Goal: Transaction & Acquisition: Subscribe to service/newsletter

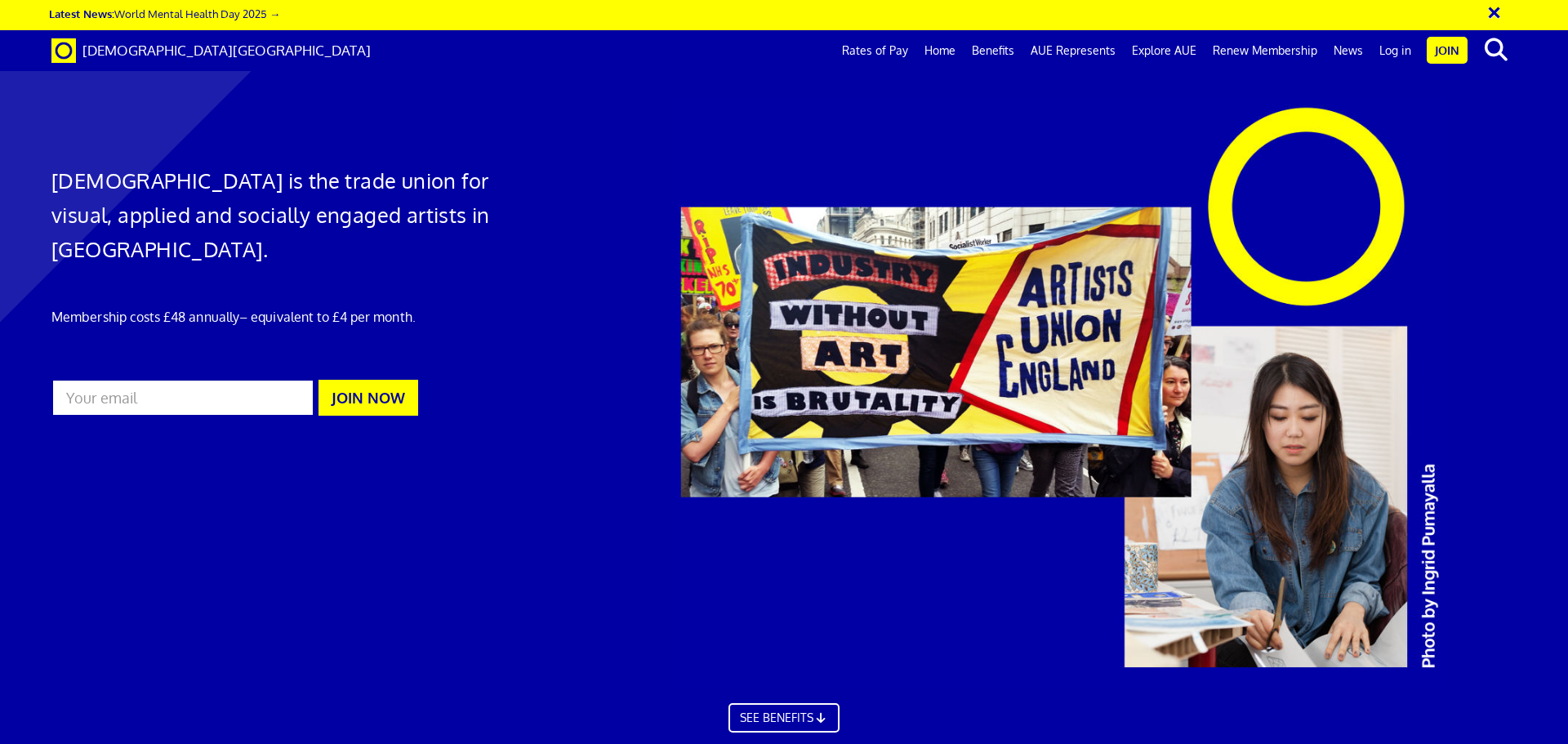
scroll to position [0, 25]
click at [786, 717] on link "SEE BENEFITS" at bounding box center [783, 716] width 121 height 32
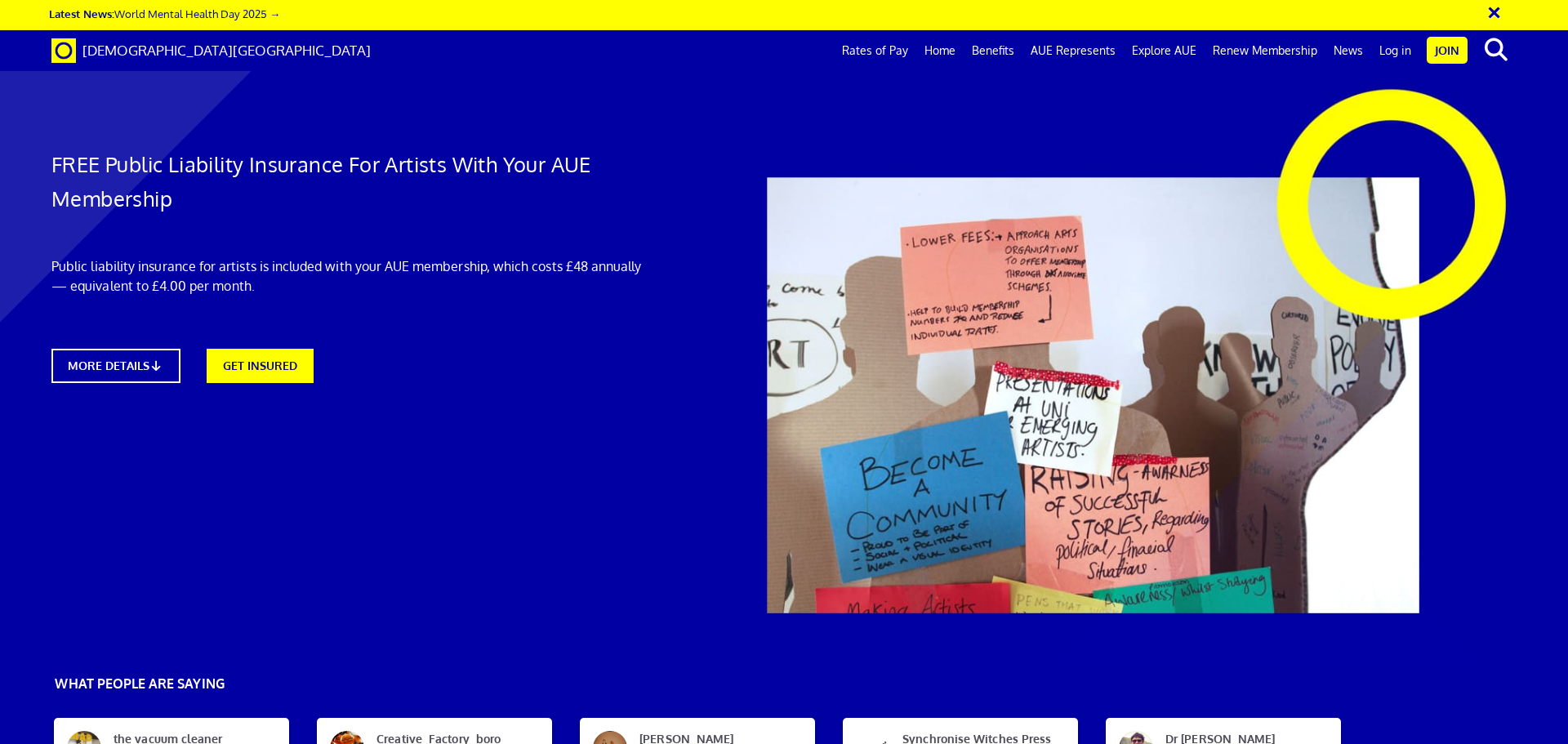
scroll to position [0, 25]
click at [160, 361] on icon at bounding box center [160, 365] width 16 height 12
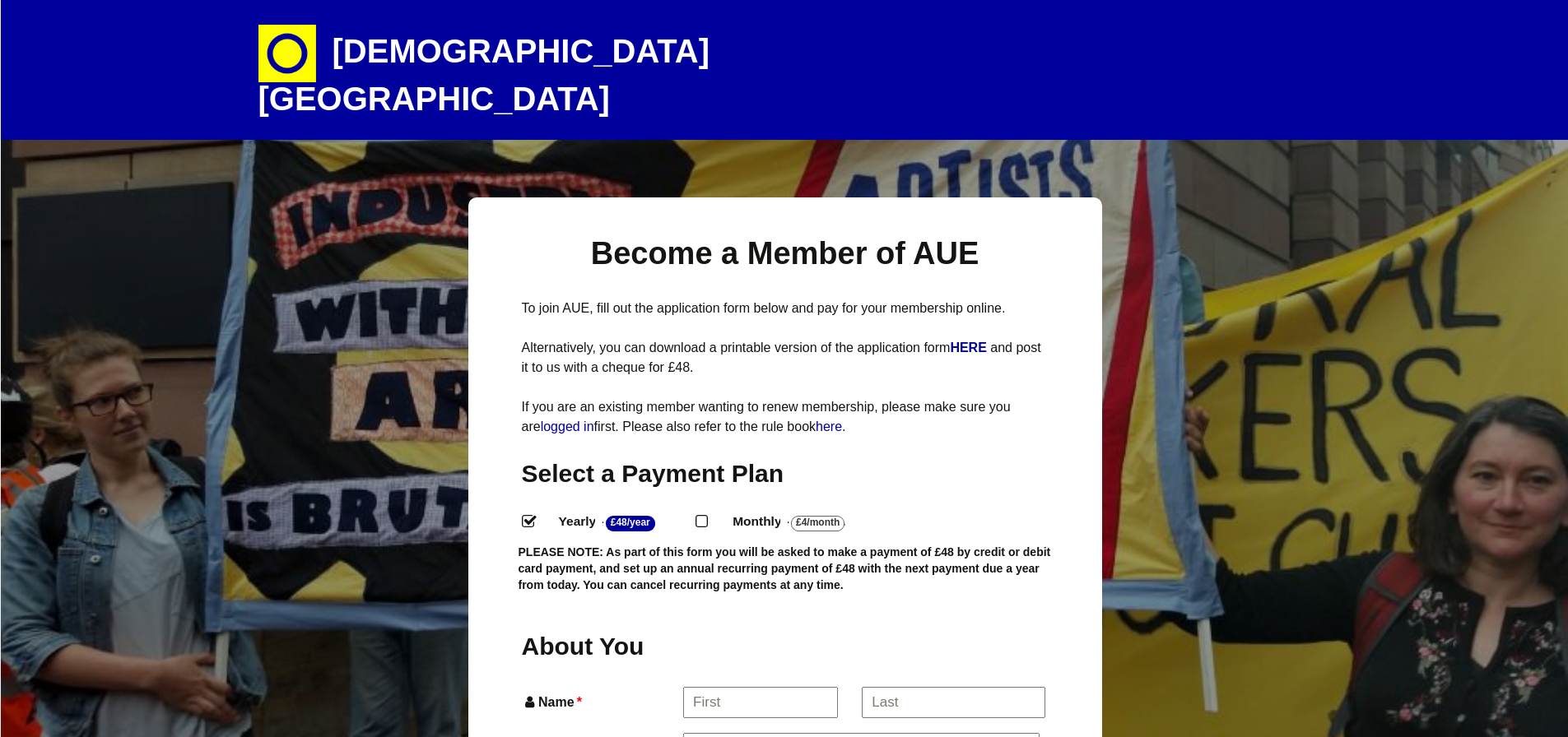
select select
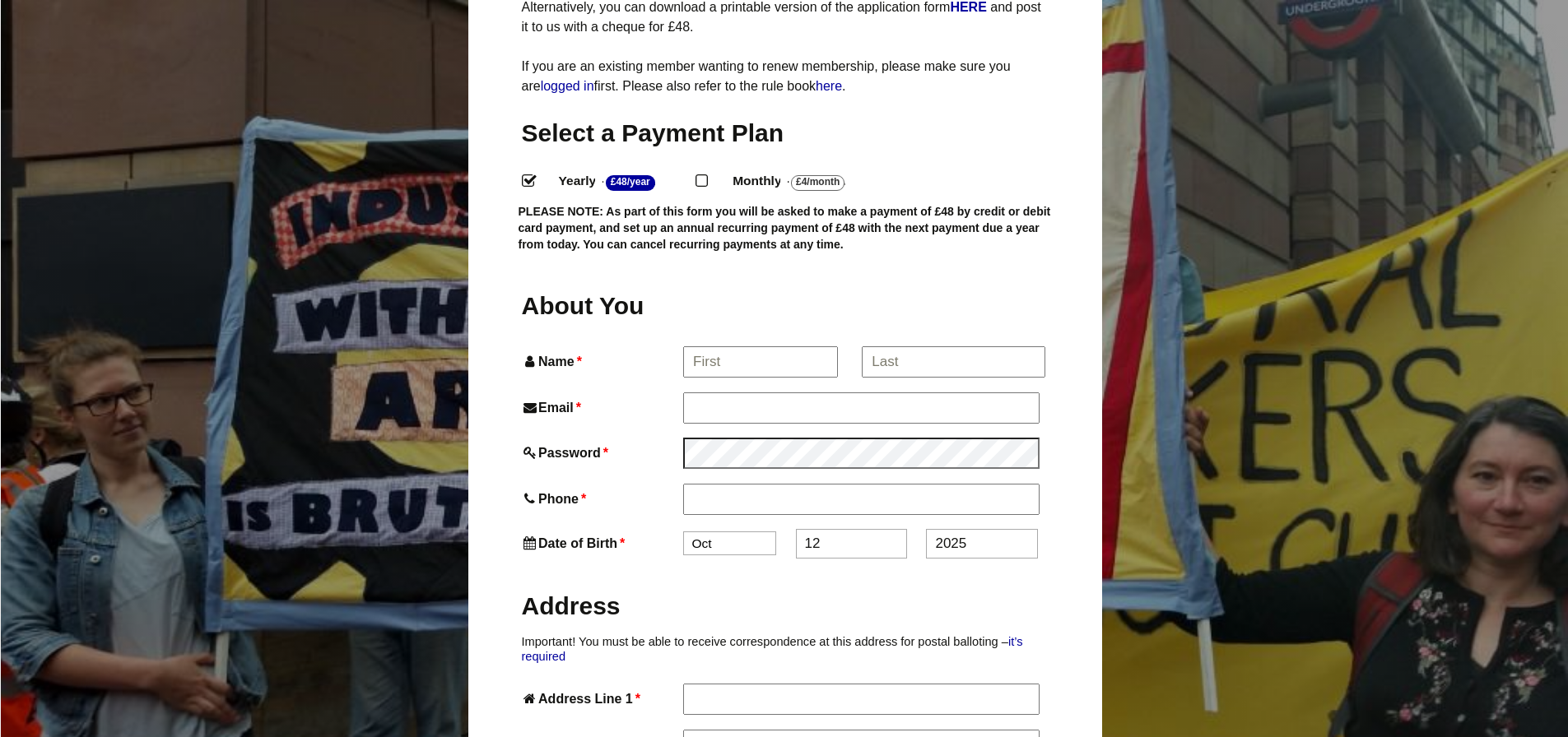
scroll to position [334, 0]
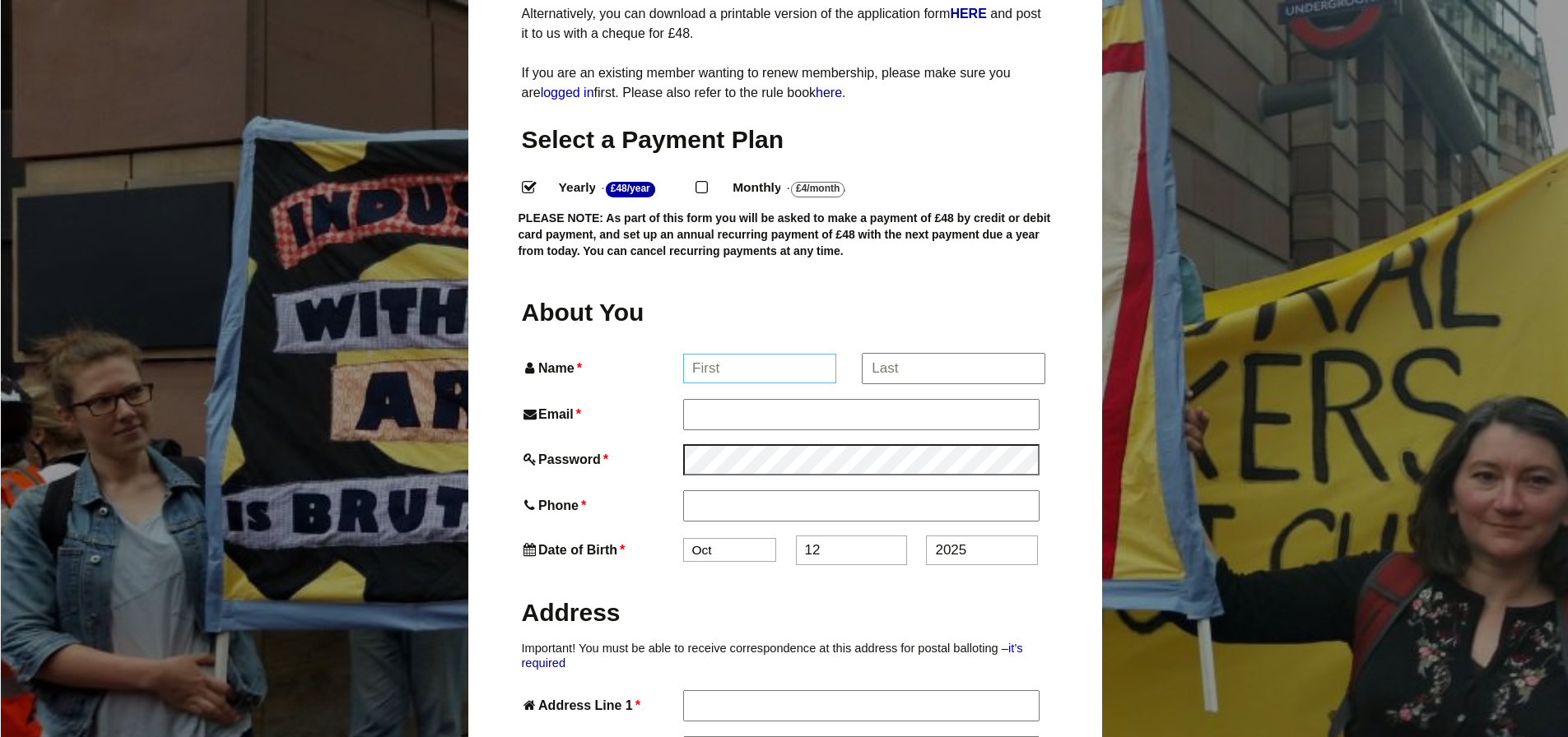
click at [706, 353] on input "Name *" at bounding box center [759, 368] width 153 height 29
type input "David"
type input "David Willett"
type input "doh.willett@virgin.net"
type input "07906094670"
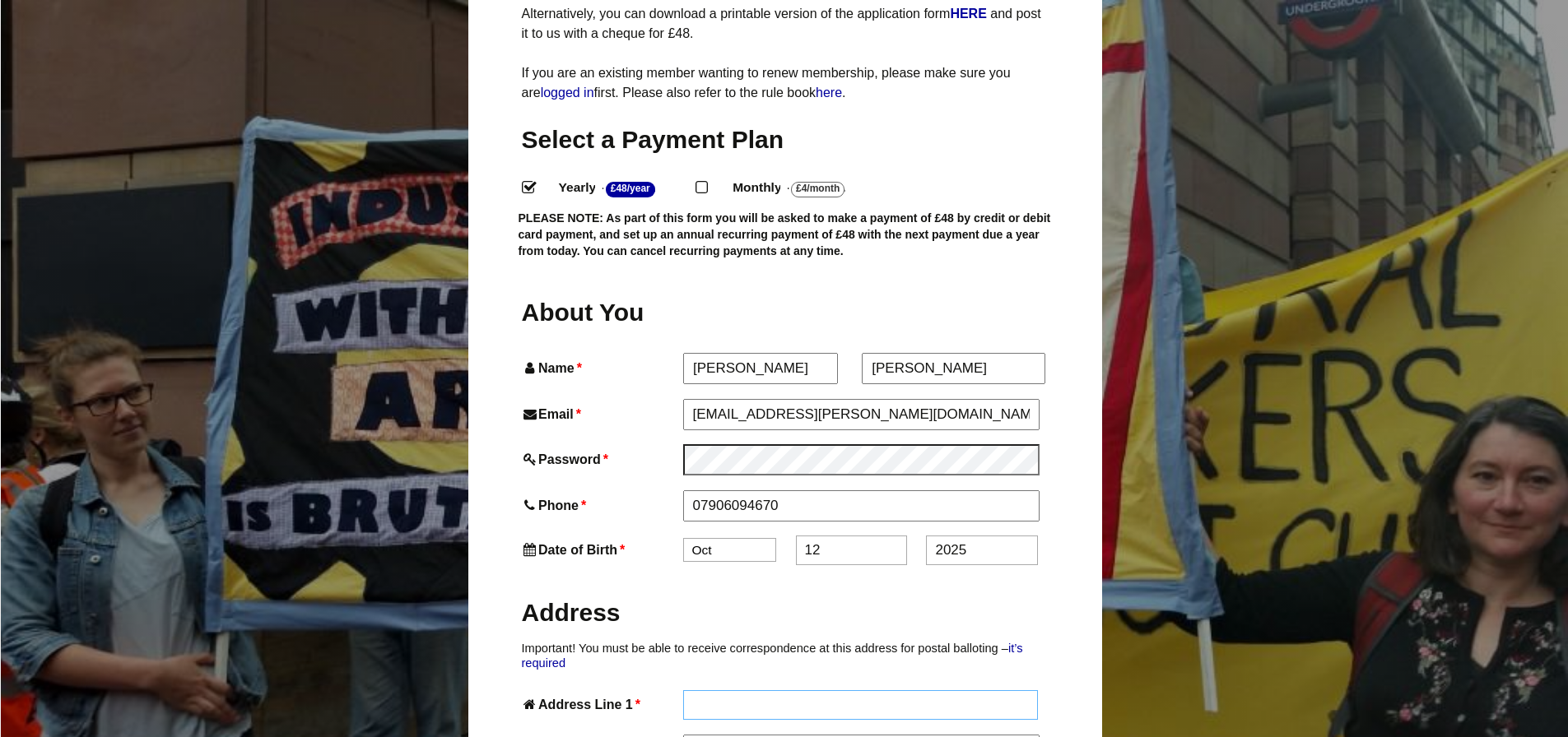
type input "16 CHURCH ROAD"
type input "YORK"
type input "YO10 3NW"
click at [908, 353] on input "David Willett" at bounding box center [952, 368] width 182 height 29
type input "Willett"
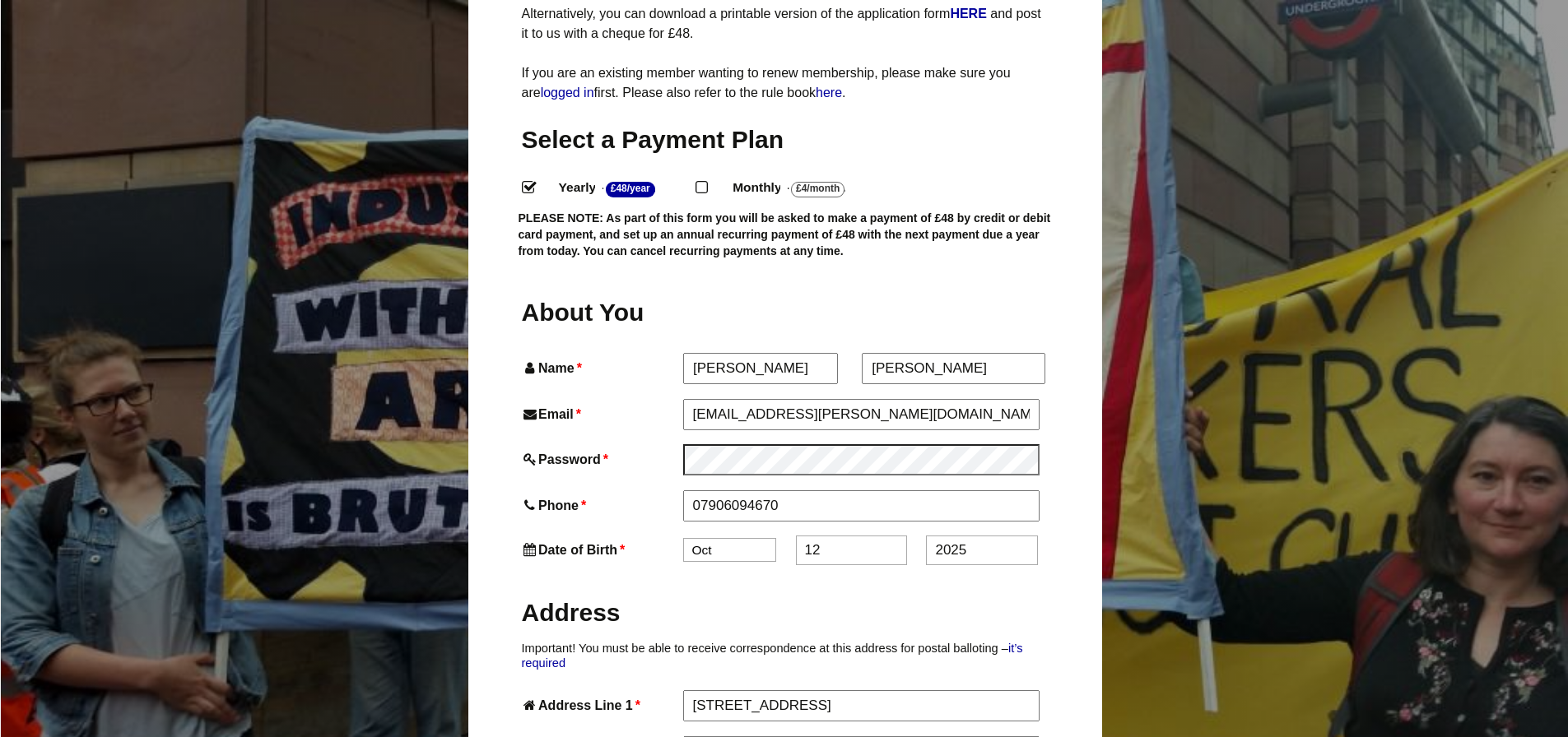
click at [730, 538] on select "Jan Feb Mar Apr May Jun Jul Aug Sep Oct Nov Dec" at bounding box center [729, 549] width 93 height 23
select select "11"
click at [683, 538] on select "Jan Feb Mar Apr May Jun Jul Aug Sep Oct Nov Dec" at bounding box center [729, 549] width 93 height 23
click at [822, 535] on input "12" at bounding box center [851, 549] width 111 height 29
type input "1"
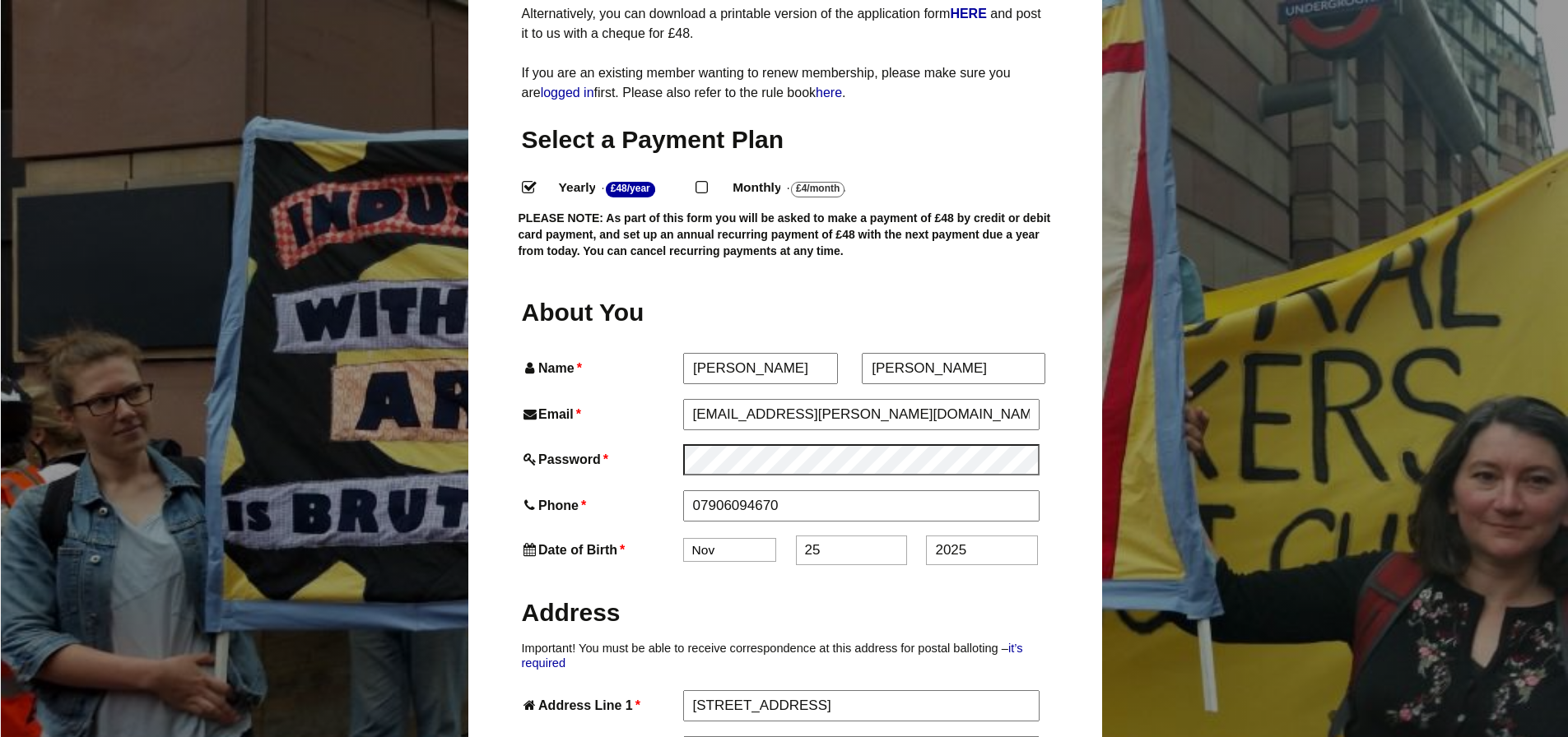
type input "25"
click at [969, 535] on input "2025" at bounding box center [981, 549] width 111 height 29
type input "2"
type input "1963"
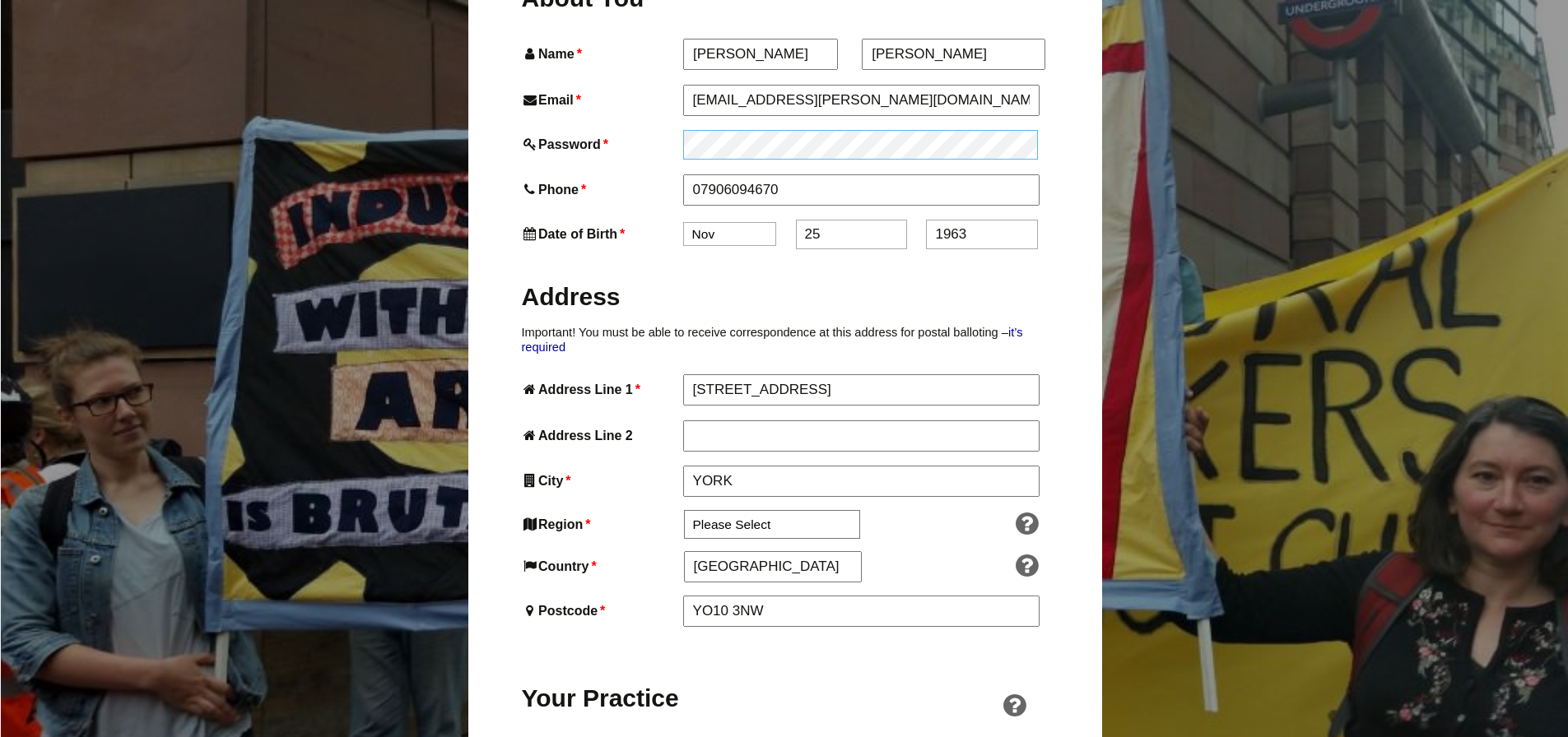
scroll to position [655, 0]
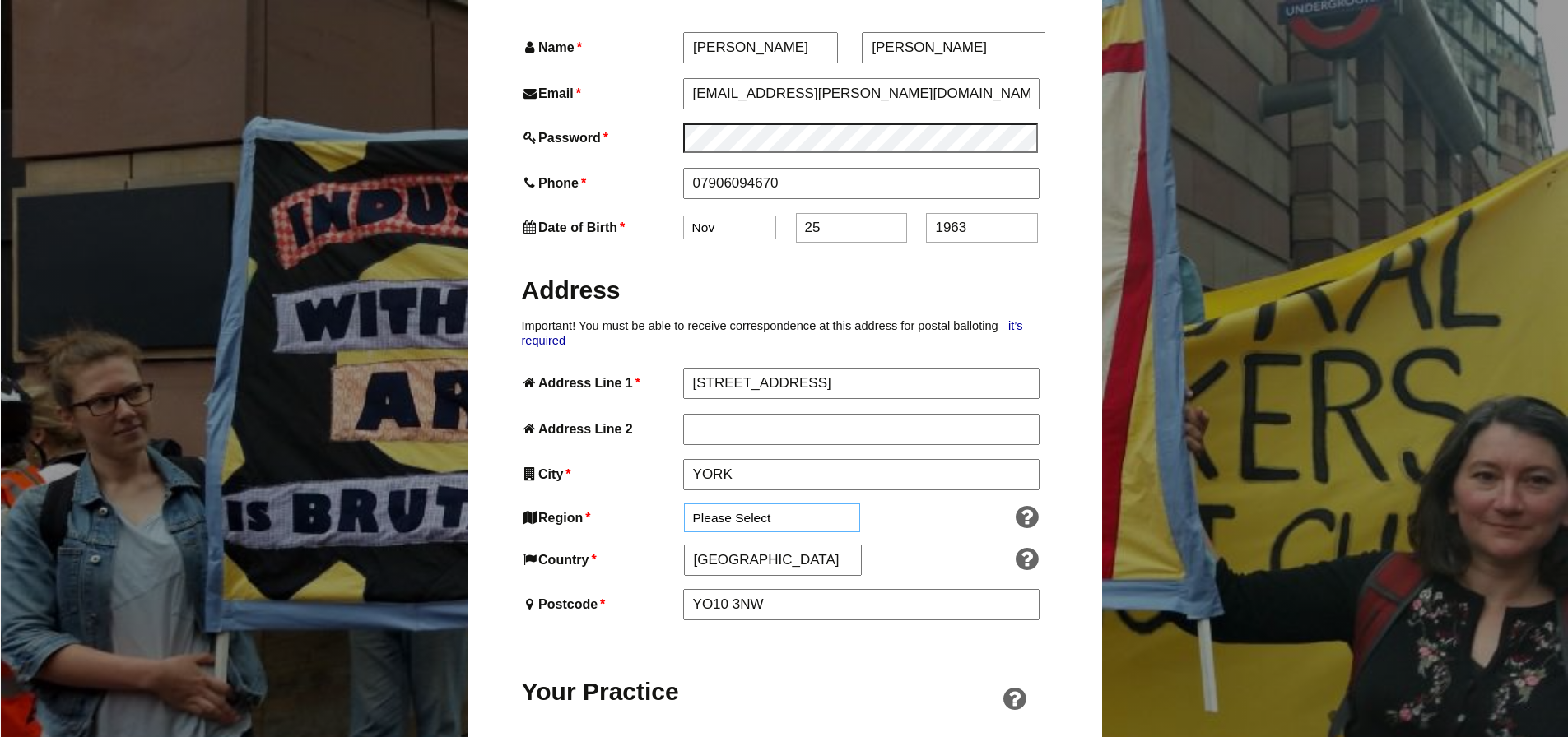
click at [773, 503] on select "Please Select South East England London North West England East of England West…" at bounding box center [772, 518] width 176 height 28
select select "Yorkshire and the Humber"
click at [684, 505] on select "Please Select South East England London North West England East of England West…" at bounding box center [772, 519] width 176 height 28
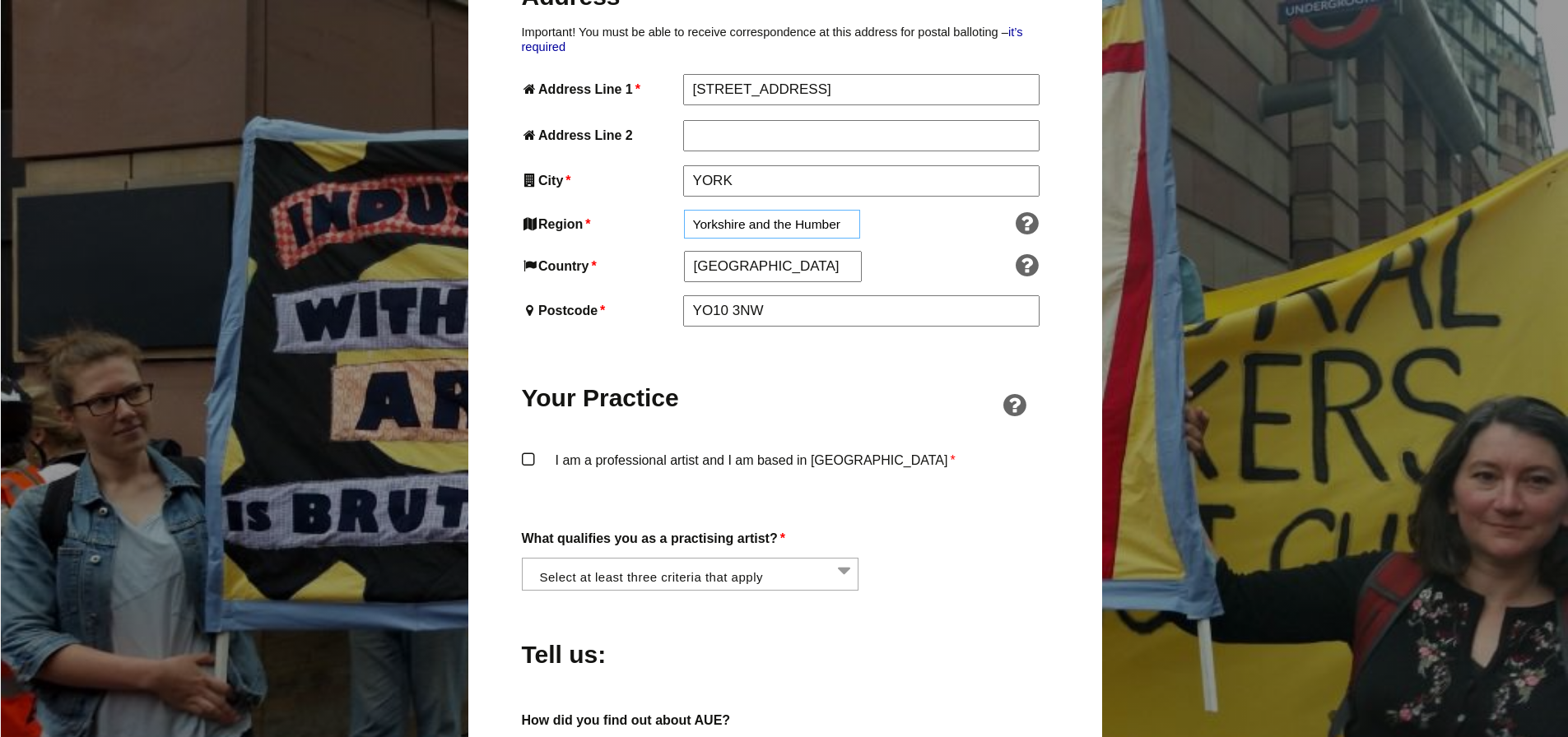
scroll to position [952, 0]
click at [523, 446] on label "I am a professional artist and I am based in England *" at bounding box center [785, 471] width 527 height 49
click at [0, 0] on input "I am a professional artist and I am based in England *" at bounding box center [0, 0] width 0 height 0
click at [845, 556] on li at bounding box center [696, 570] width 338 height 28
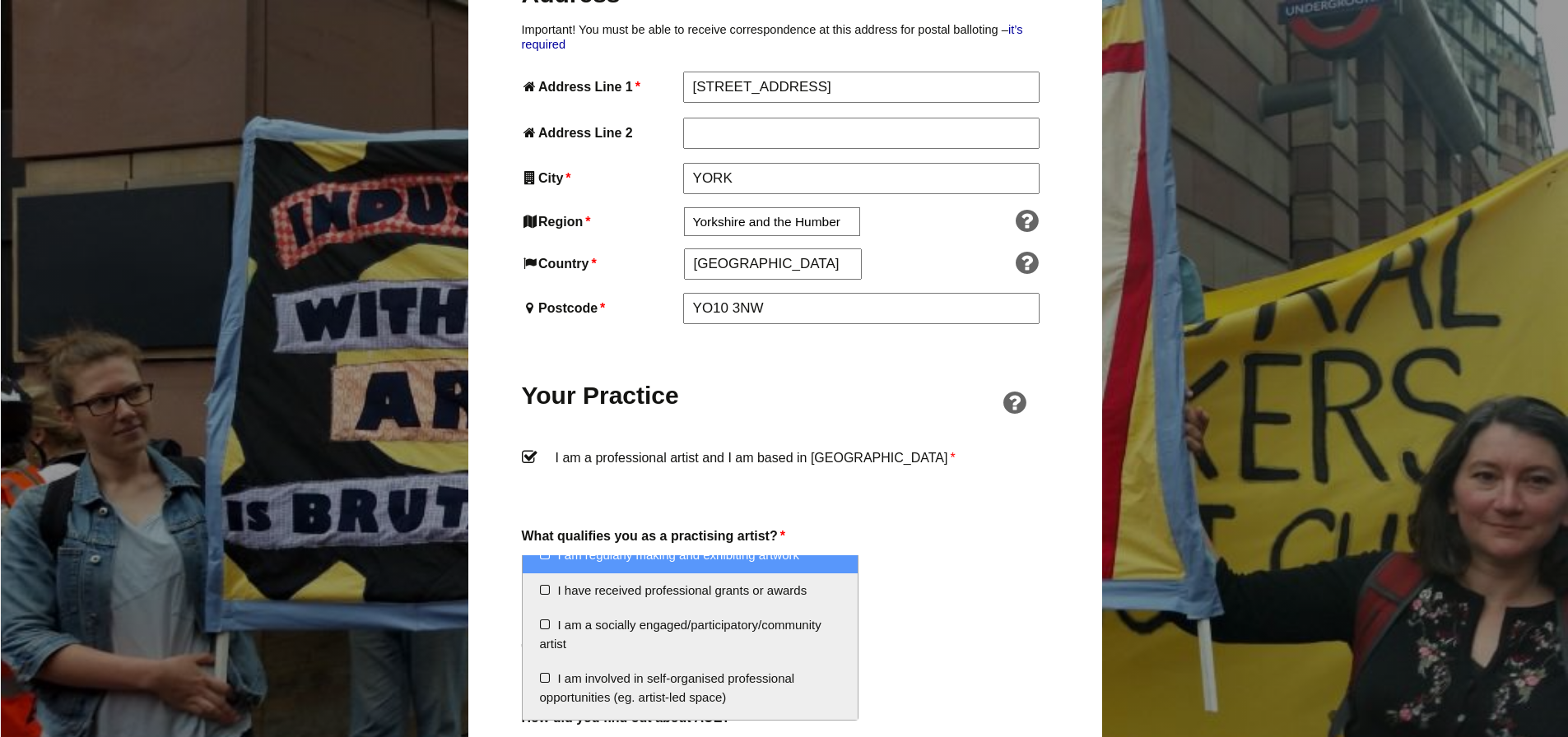
scroll to position [0, 0]
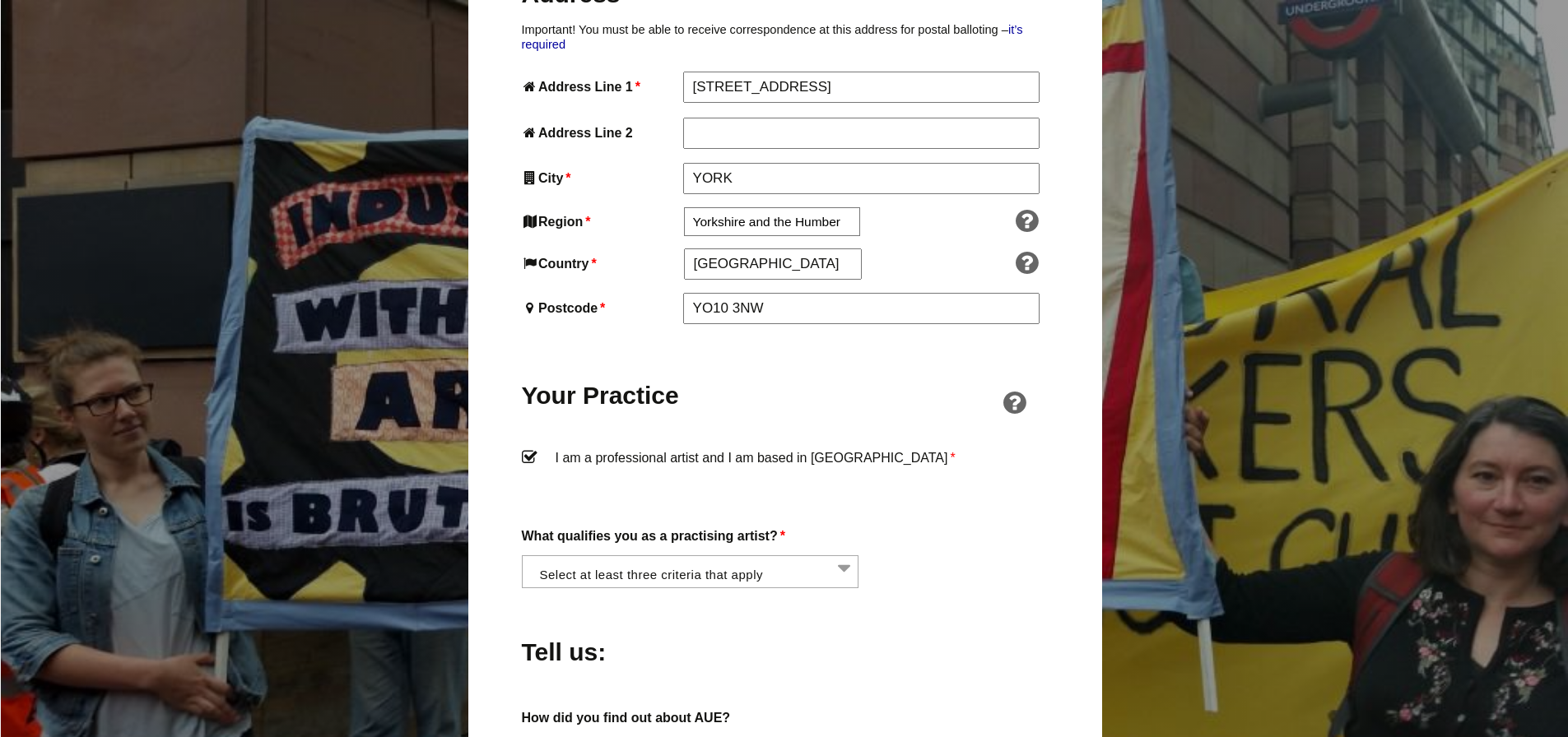
click at [904, 554] on div "What qualifies you as a practising artist? * I am regularly making and exhibiti…" at bounding box center [785, 557] width 527 height 64
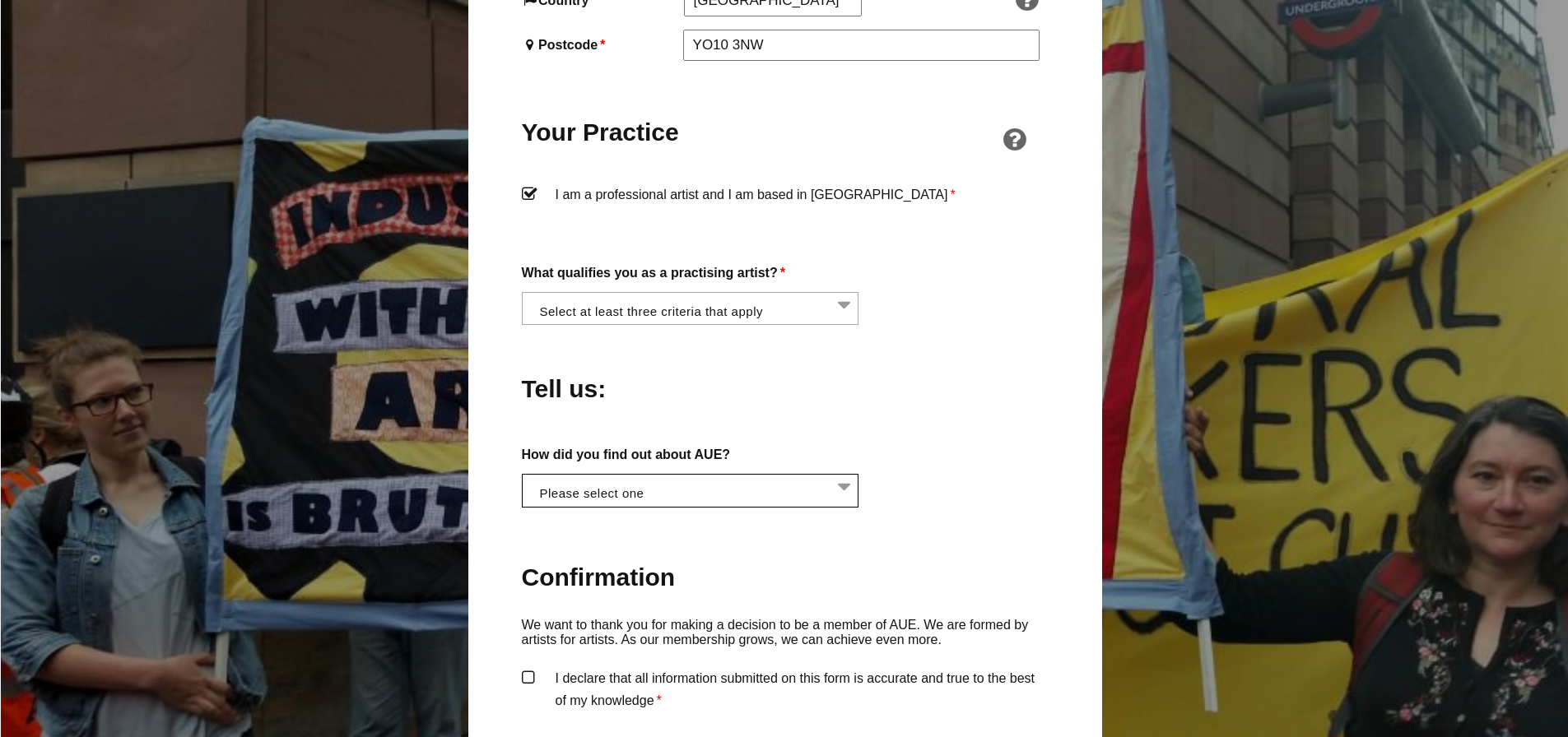
scroll to position [0, 1]
click at [846, 475] on li at bounding box center [695, 488] width 338 height 28
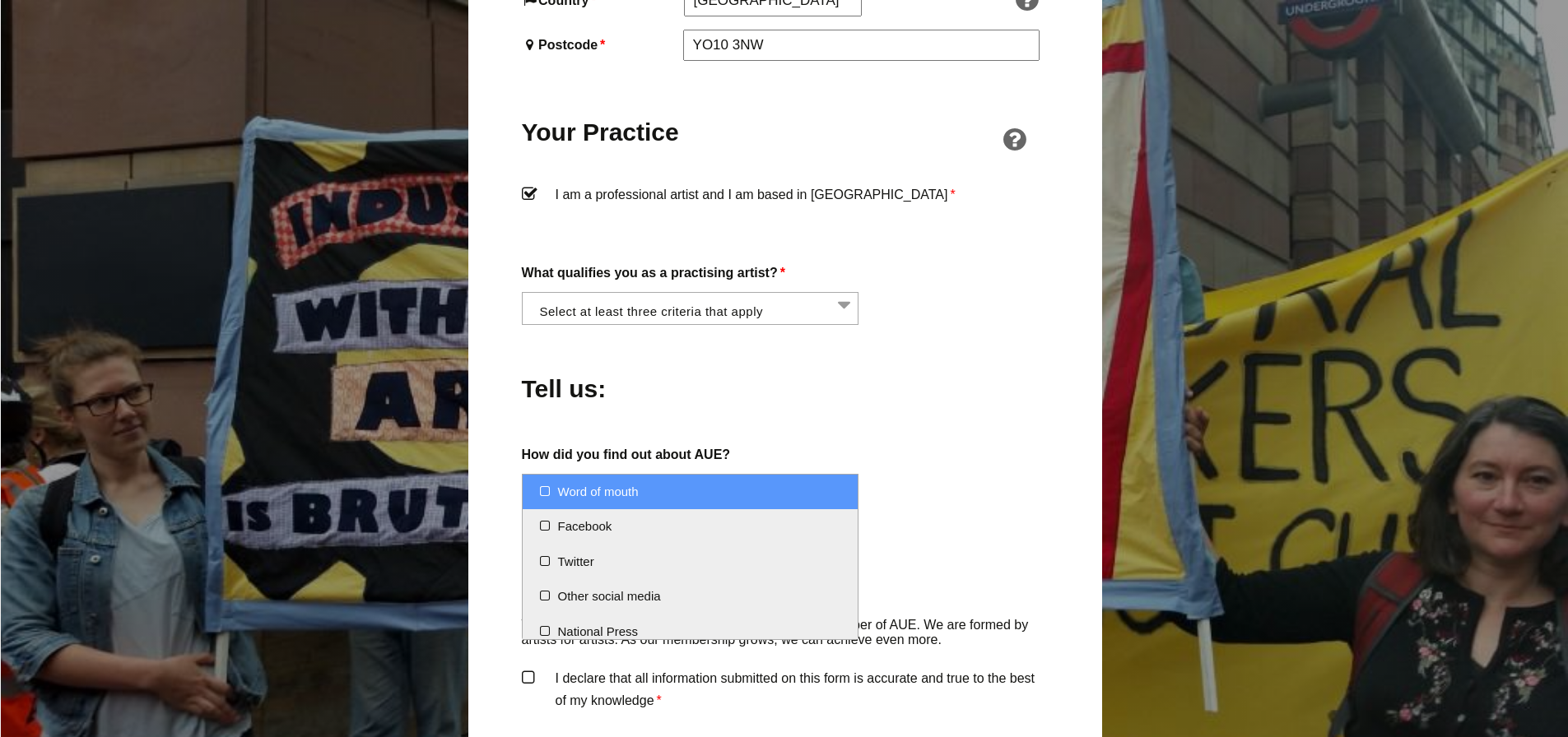
select select "Word of mouth"
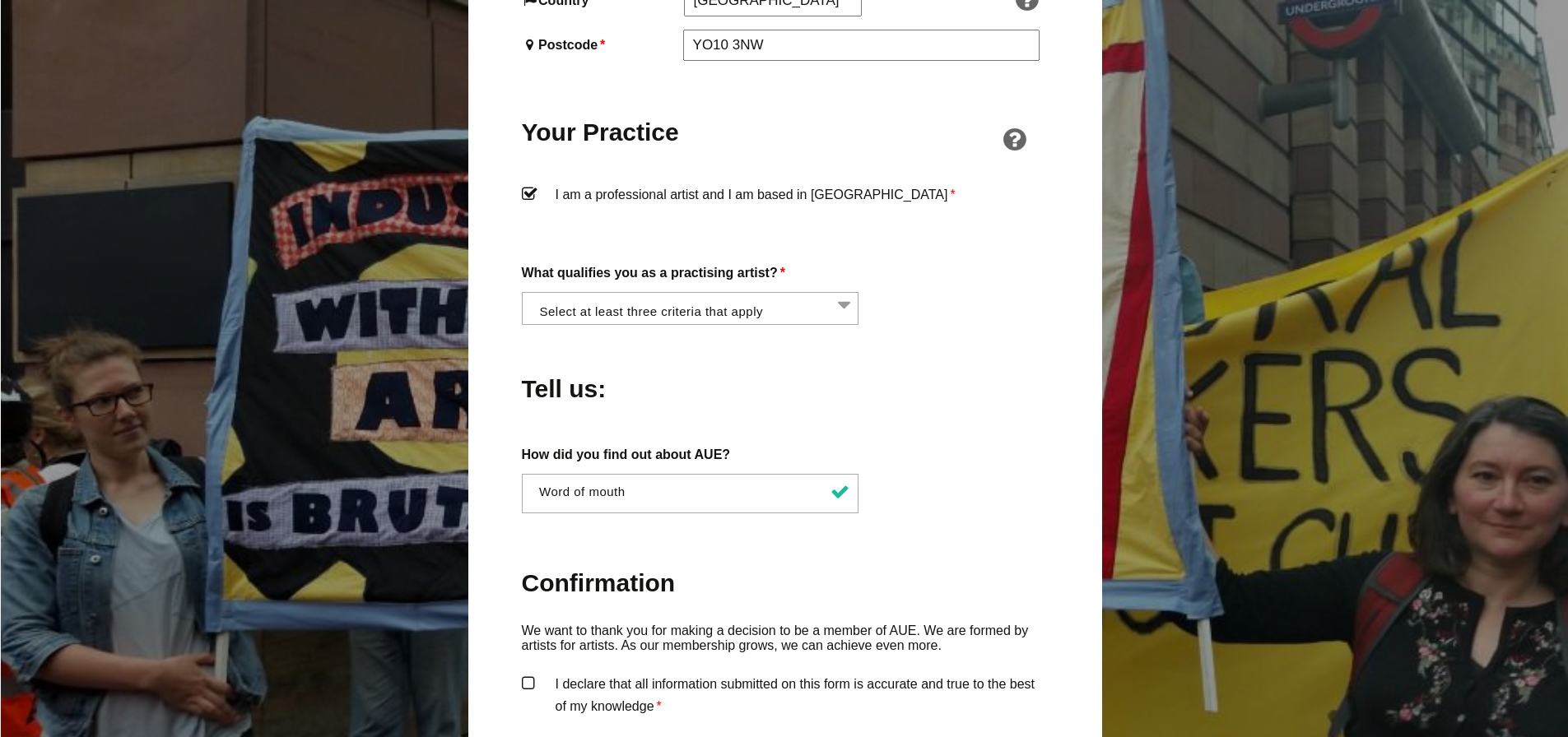
click at [530, 183] on label "I am a professional artist and I am based in England *" at bounding box center [785, 208] width 527 height 49
click at [0, 0] on input "I am a professional artist and I am based in England *" at bounding box center [0, 0] width 0 height 0
click at [524, 183] on label "I am a professional artist and I am based in England *" at bounding box center [785, 208] width 527 height 49
click at [0, 0] on input "I am a professional artist and I am based in England *" at bounding box center [0, 0] width 0 height 0
click at [843, 293] on li at bounding box center [696, 307] width 338 height 28
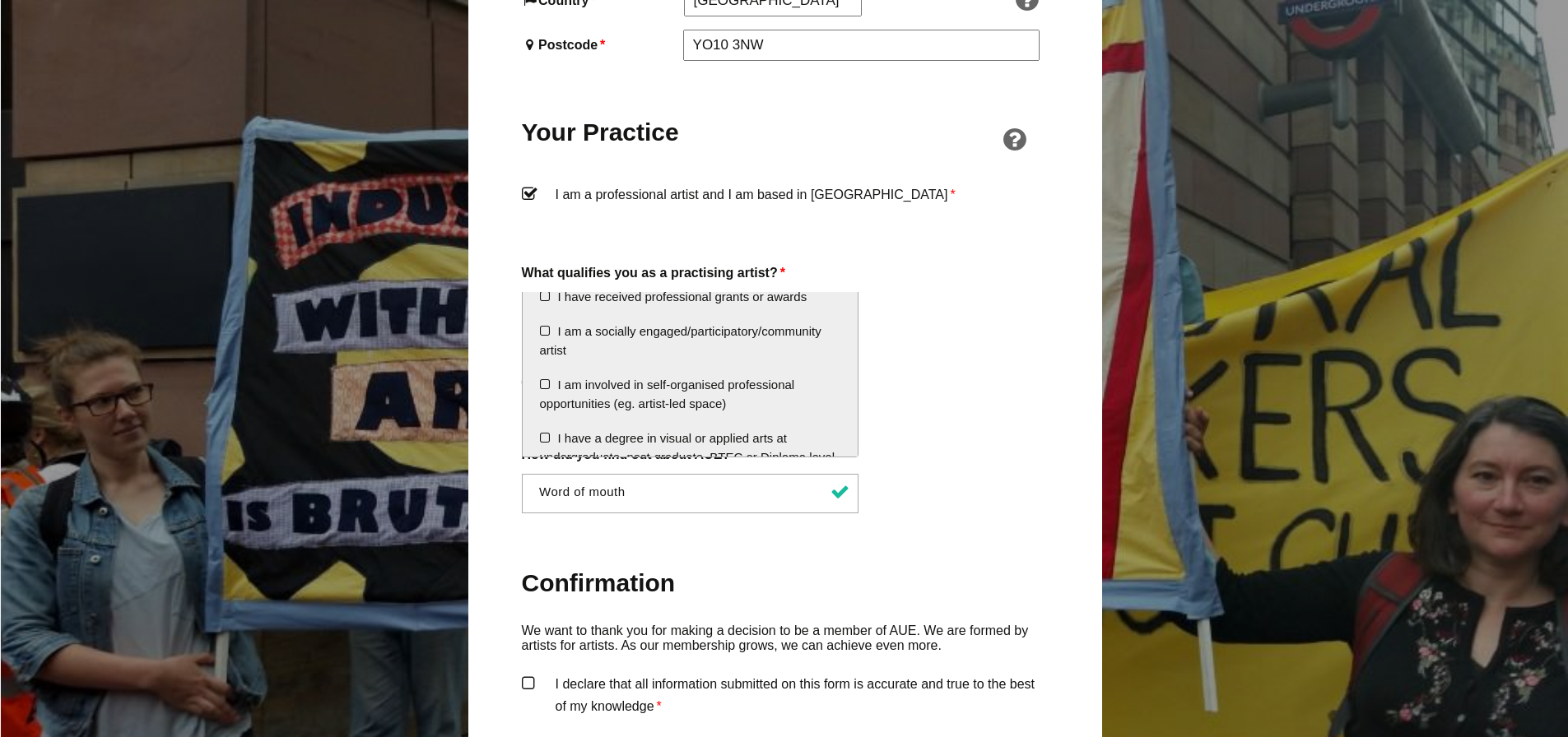
scroll to position [0, 0]
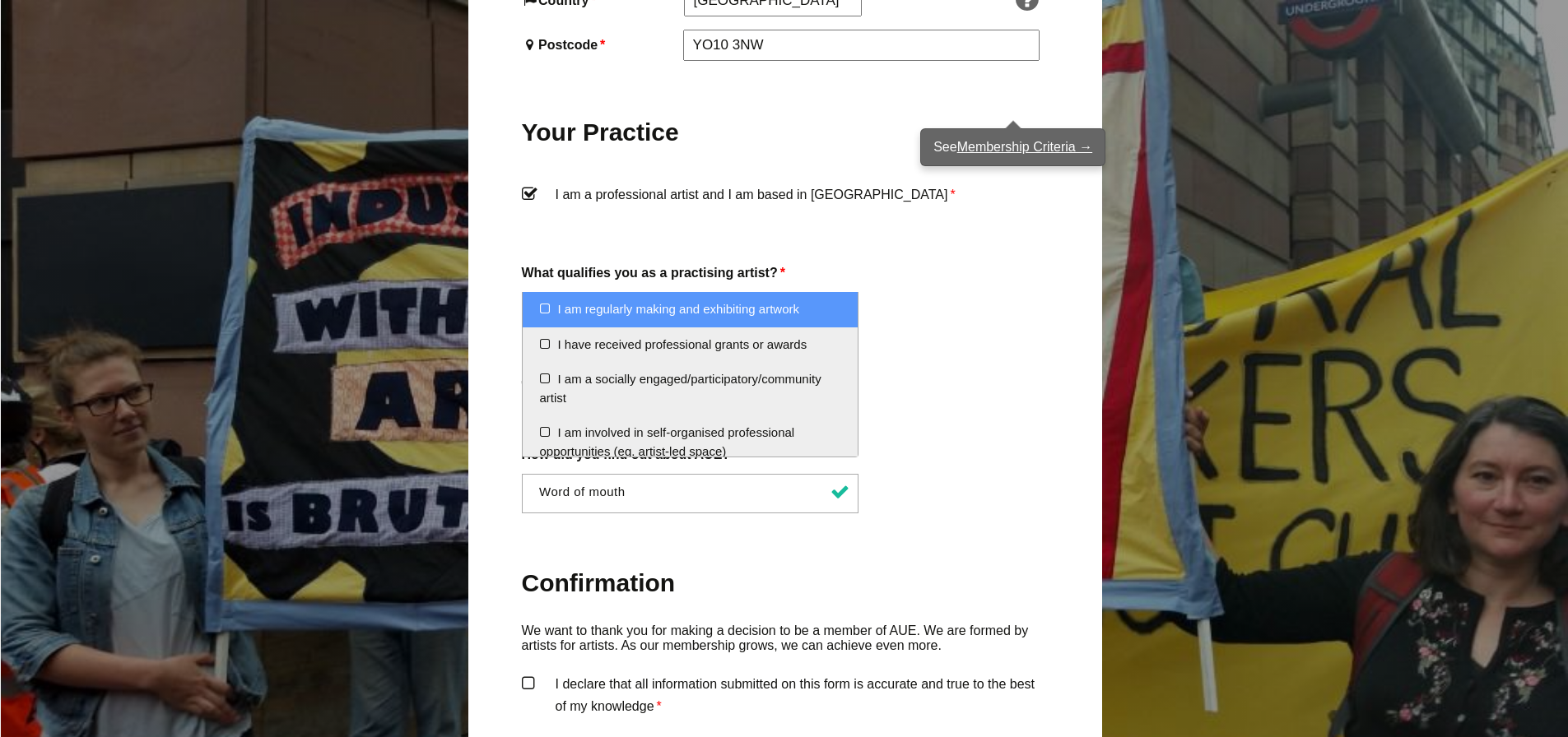
click at [1016, 126] on icon at bounding box center [1014, 139] width 34 height 26
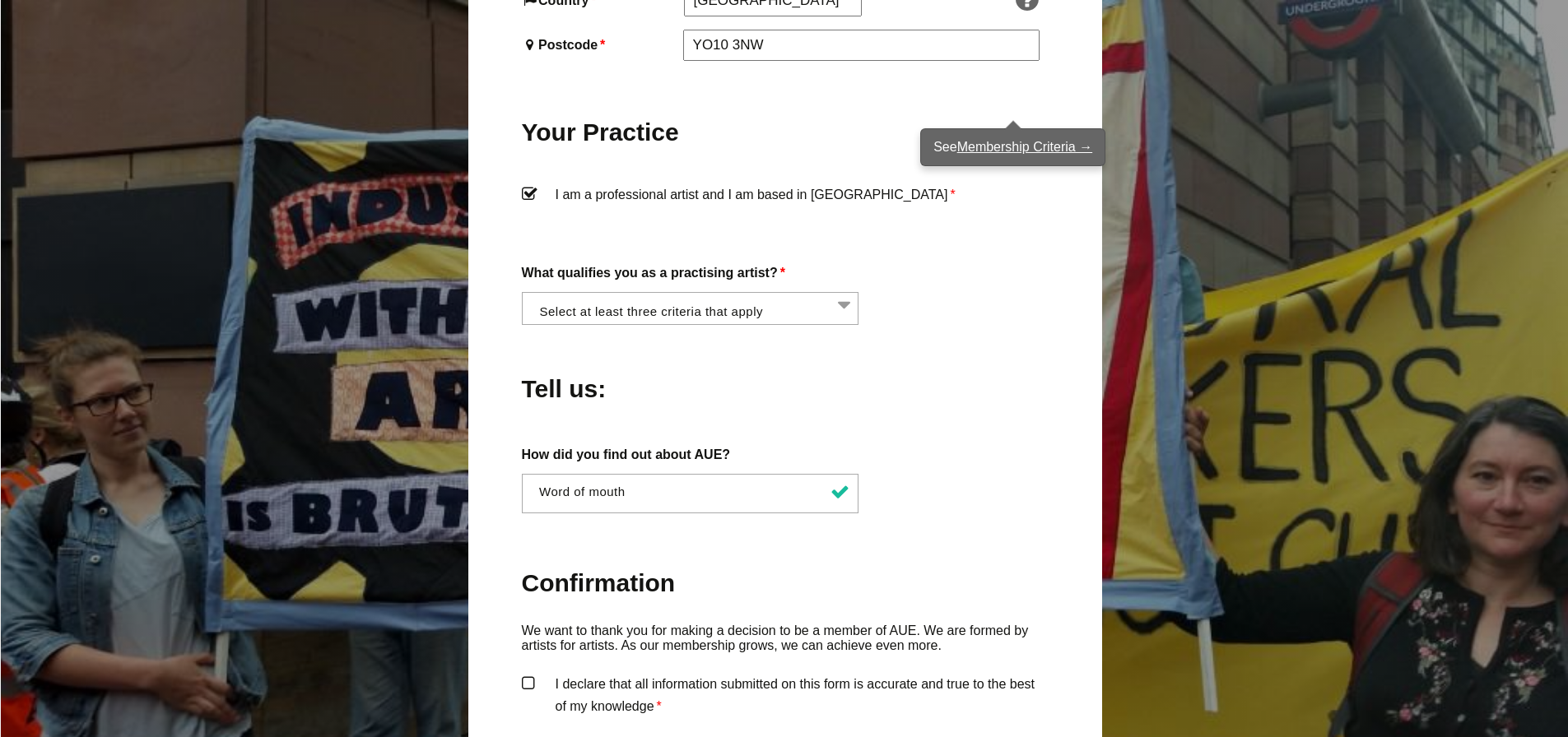
click at [997, 152] on link "Membership Criteria →" at bounding box center [1024, 147] width 135 height 14
click at [847, 293] on li at bounding box center [696, 307] width 338 height 28
click at [971, 340] on div "Tell us:" at bounding box center [785, 384] width 527 height 90
click at [844, 293] on li at bounding box center [696, 307] width 338 height 28
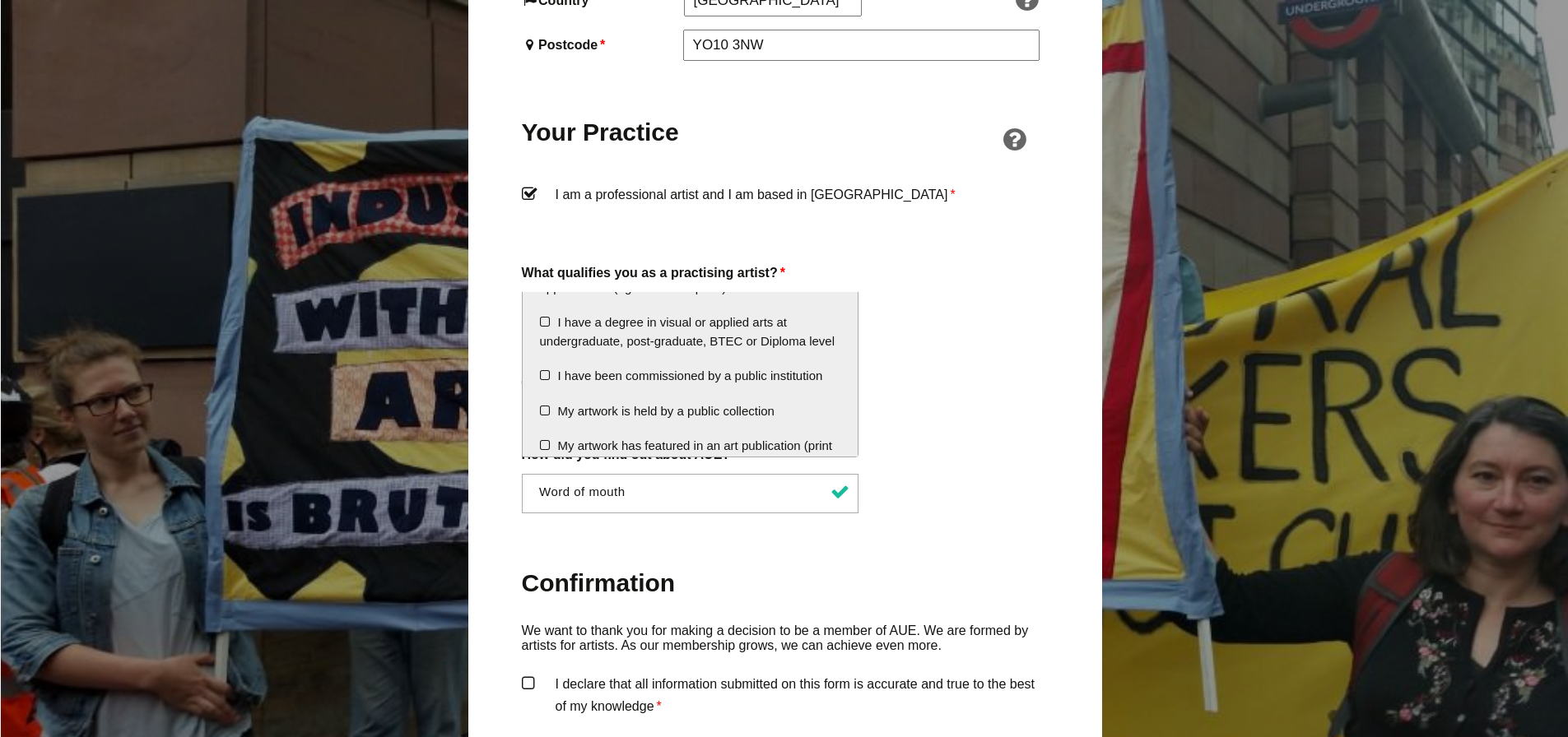
scroll to position [166, 0]
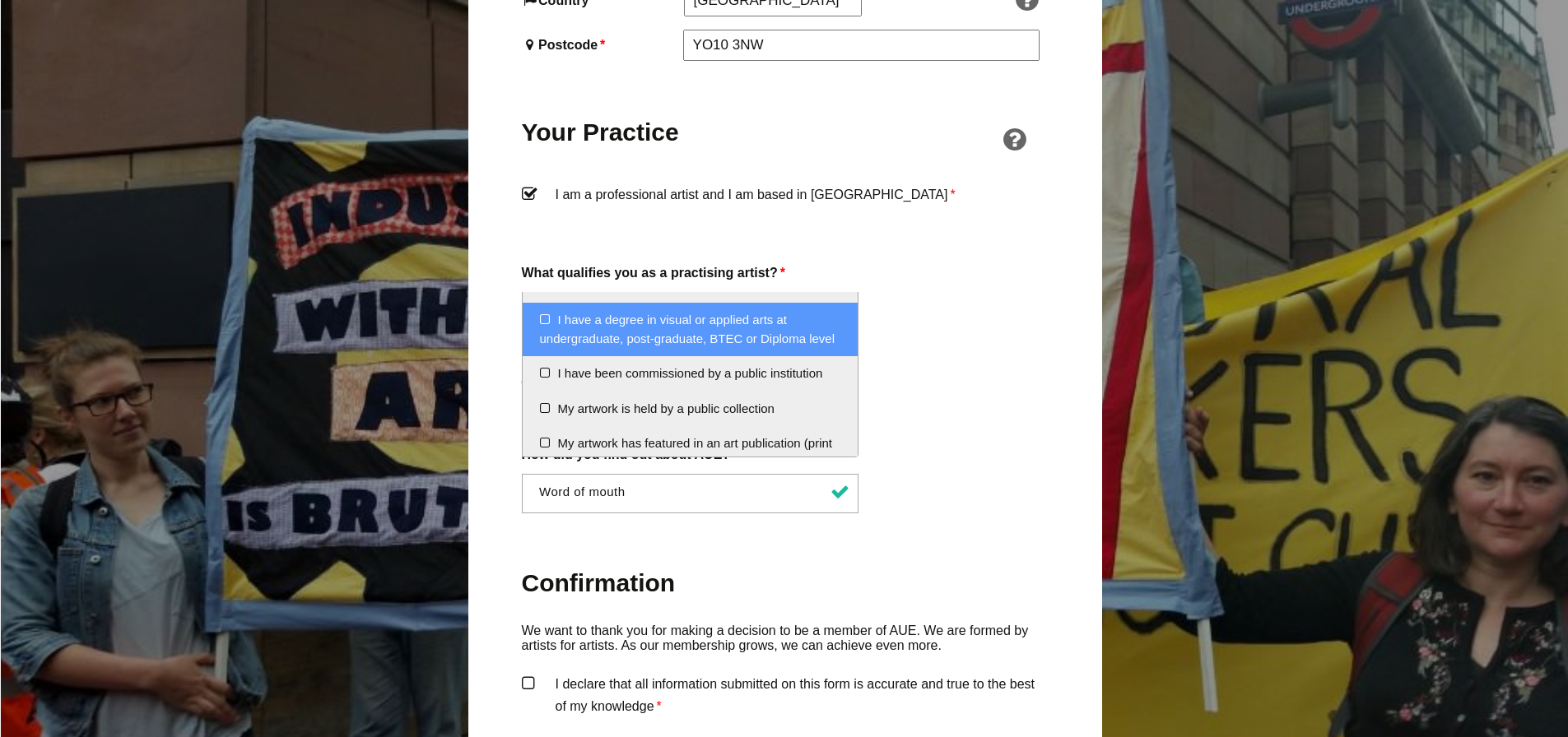
click at [547, 315] on li "I have a degree in visual or applied arts at undergraduate, post-graduate, BTEC…" at bounding box center [691, 329] width 336 height 54
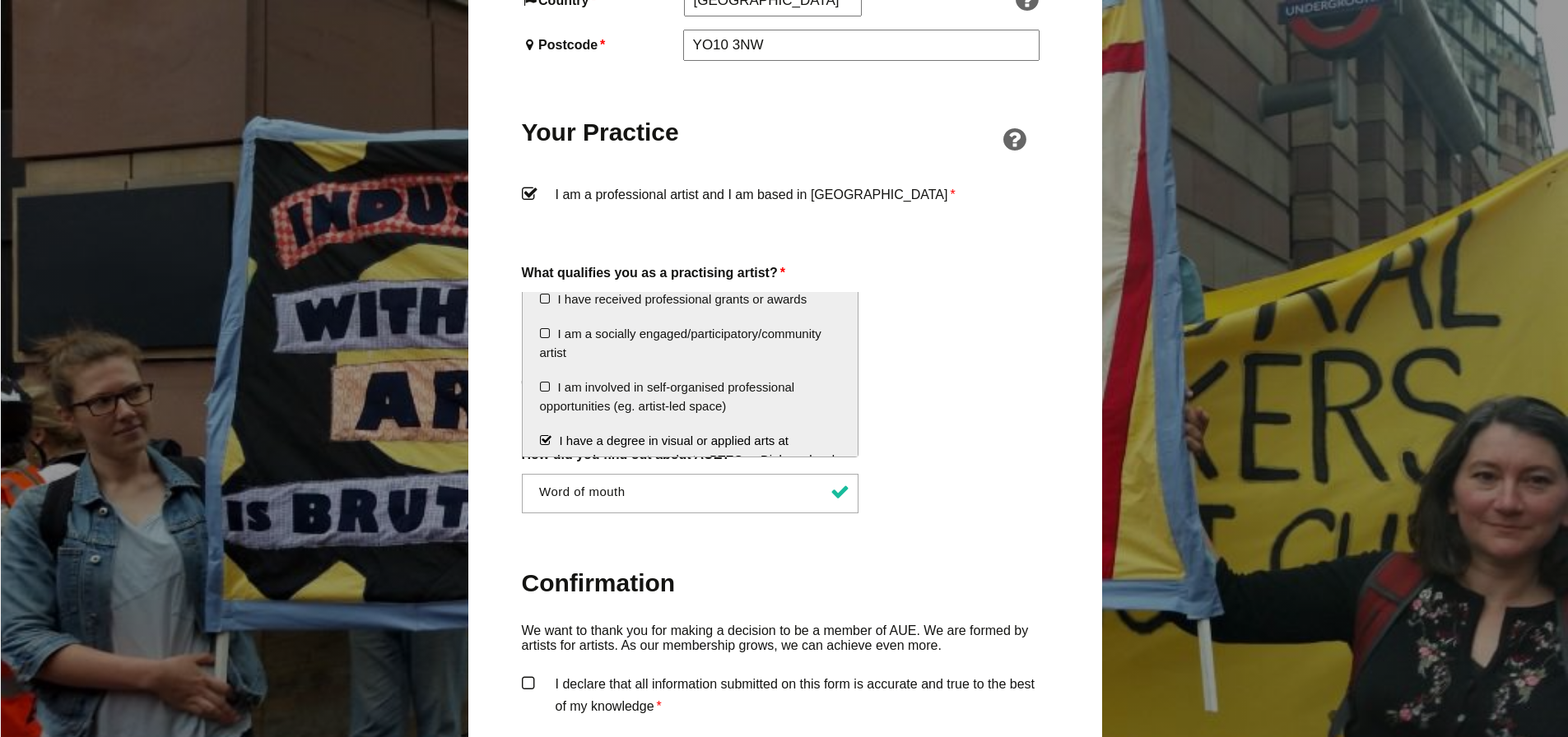
scroll to position [0, 0]
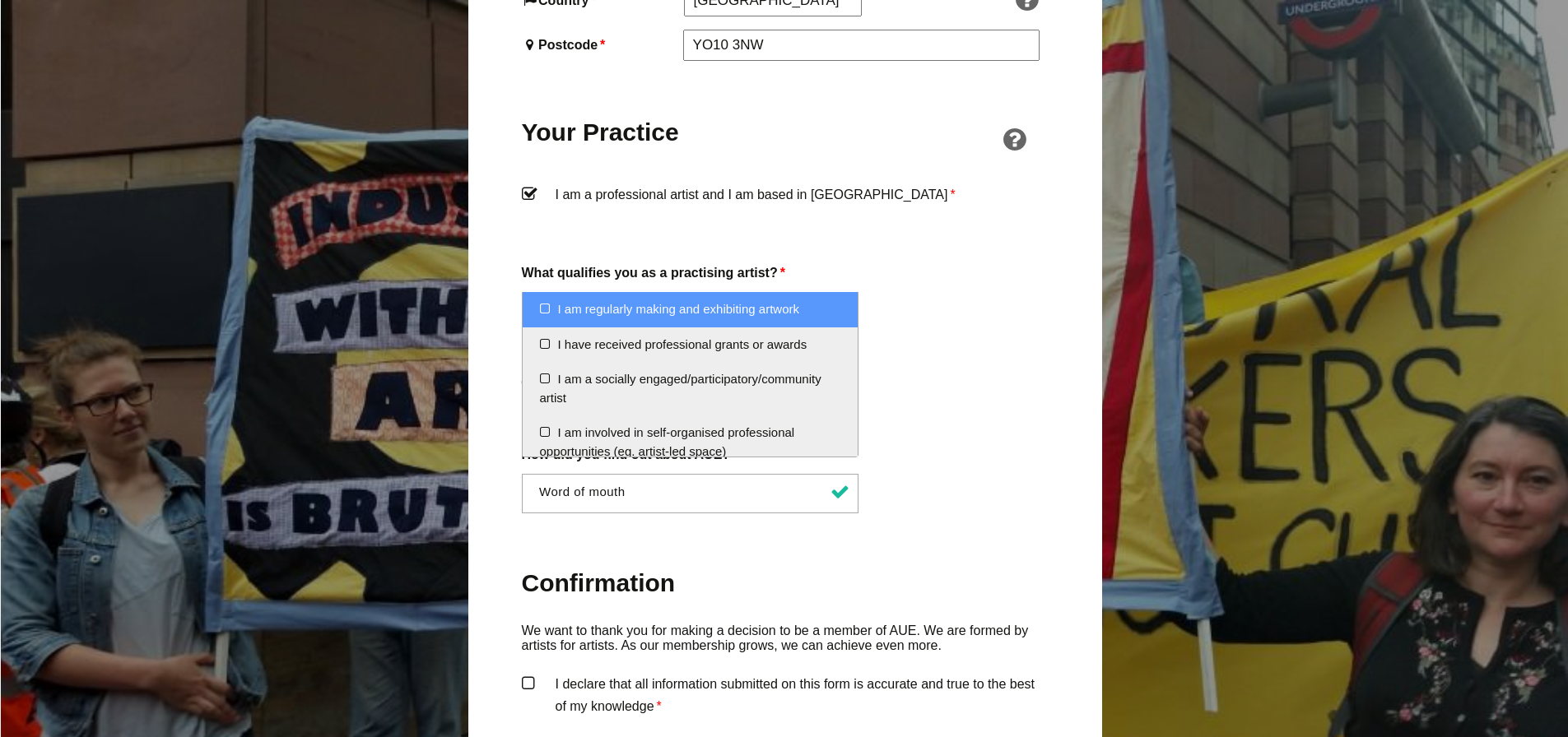
click at [545, 309] on li "I am regularly making and exhibiting artwork" at bounding box center [691, 310] width 336 height 35
select select "regularly_making_and_exhibiting_artwork"
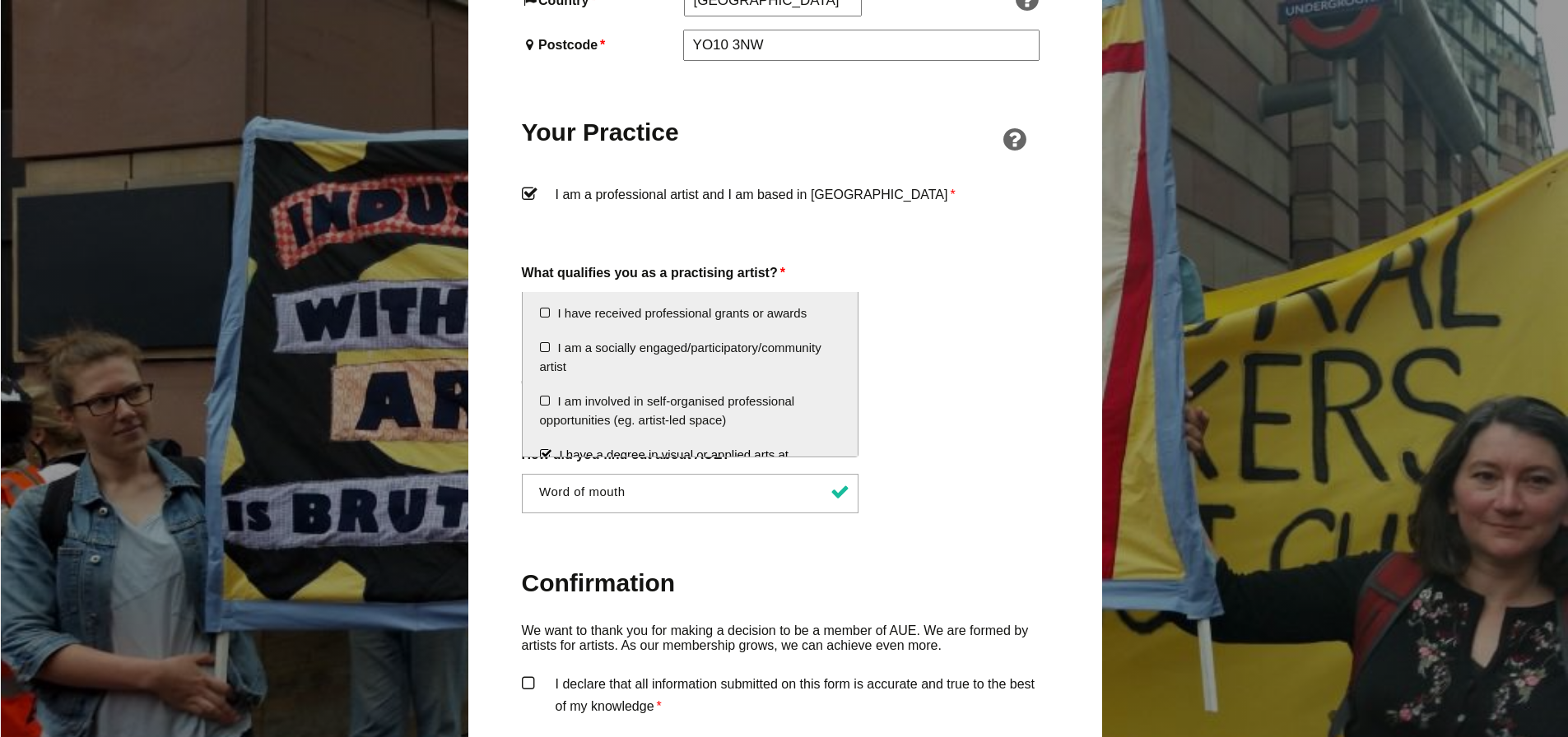
scroll to position [34, 0]
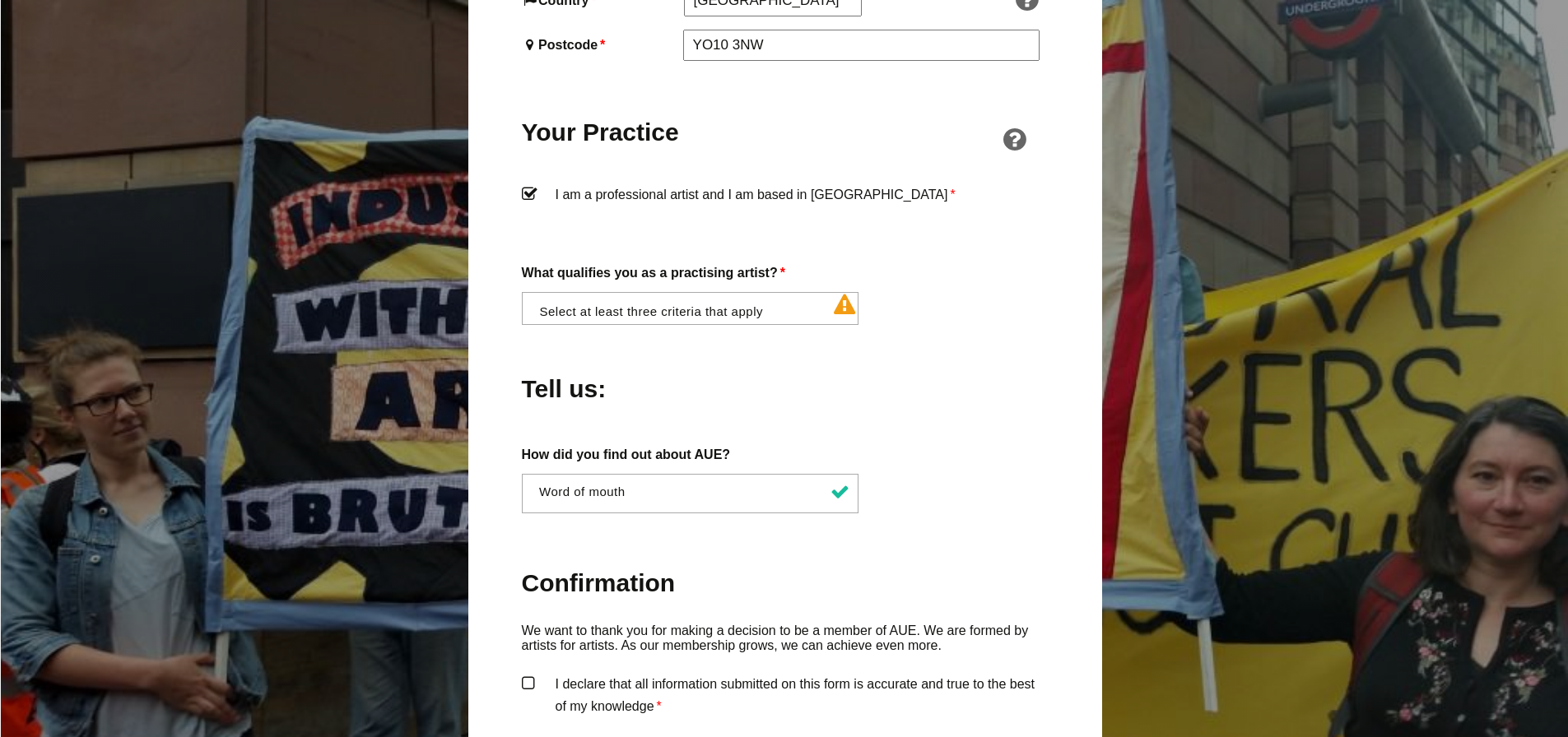
click at [939, 354] on div "Tell us:" at bounding box center [785, 384] width 527 height 90
click at [842, 293] on li at bounding box center [696, 307] width 338 height 28
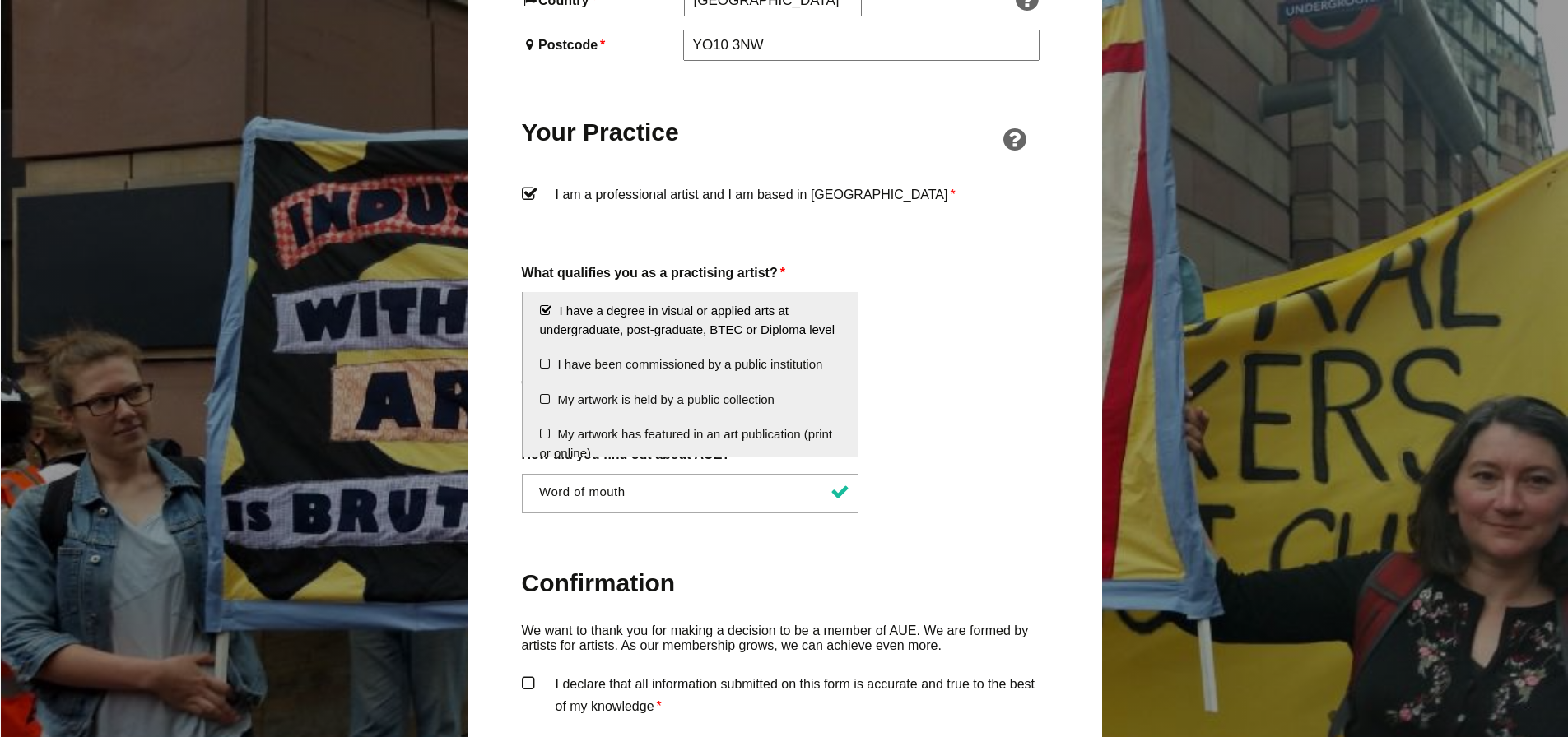
scroll to position [178, 0]
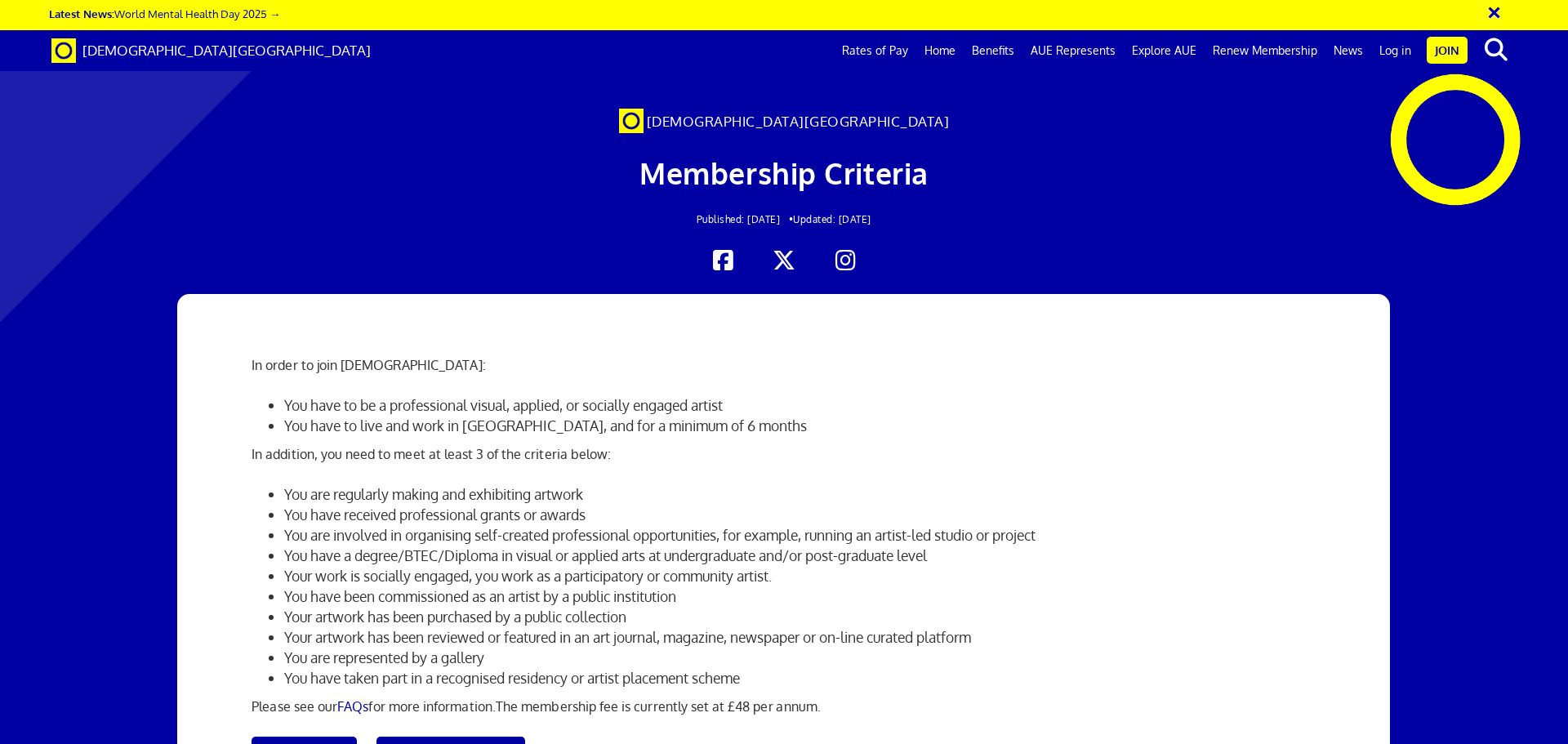
scroll to position [0, 25]
click at [1495, 10] on button "×" at bounding box center [1505, 10] width 41 height 27
